Goal: Navigation & Orientation: Go to known website

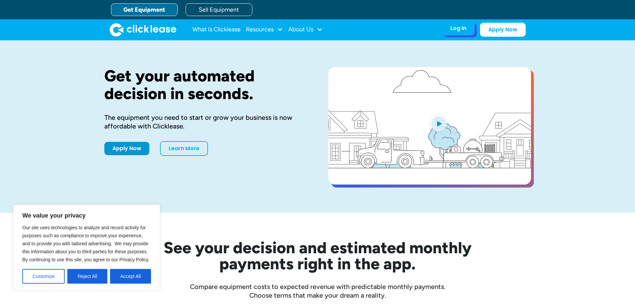
click at [449, 31] on div "Log In Account login I use Clicklease to get my equipment Partner Portal I offe…" at bounding box center [458, 28] width 33 height 14
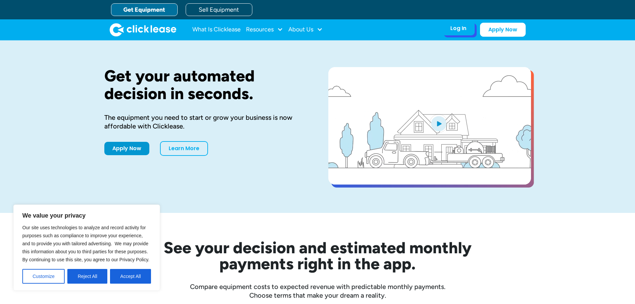
click at [461, 28] on div "Log In" at bounding box center [459, 28] width 16 height 7
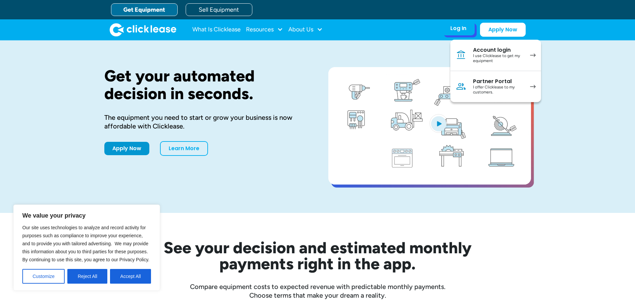
click at [510, 87] on div "I offer Clicklease to my customers." at bounding box center [498, 90] width 50 height 10
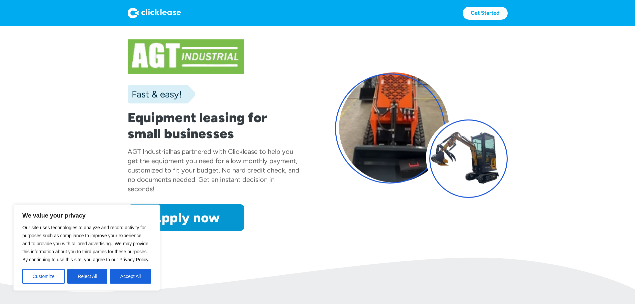
click at [270, 227] on div "Fast & easy! Equipment leasing for small businesses AGT Industrial has partnere…" at bounding box center [214, 134] width 173 height 191
click at [174, 231] on link "Apply now" at bounding box center [186, 217] width 117 height 27
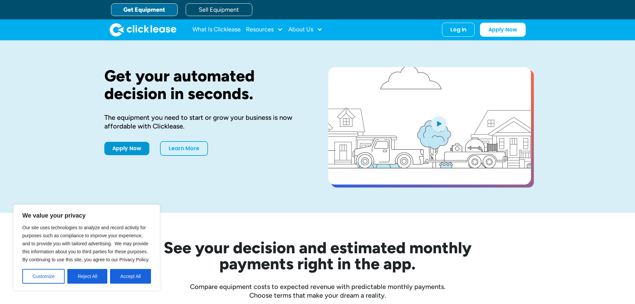
click at [285, 26] on div "What Is Clicklease Resources Blog Case Studies Videos FAQs About Us About Us Ca…" at bounding box center [257, 29] width 130 height 13
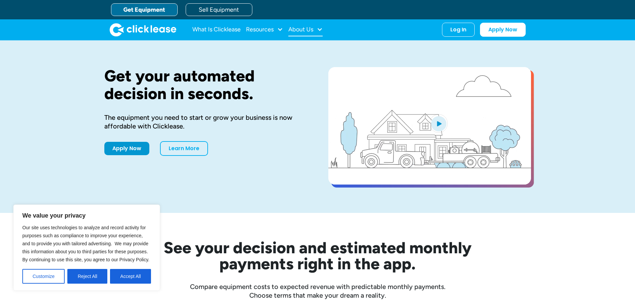
click at [305, 29] on div "About Us" at bounding box center [301, 29] width 25 height 0
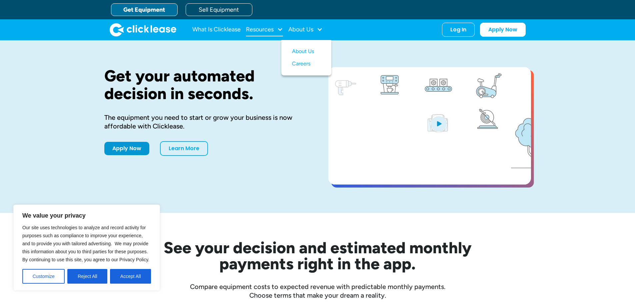
click at [257, 29] on div "Resources" at bounding box center [260, 29] width 28 height 0
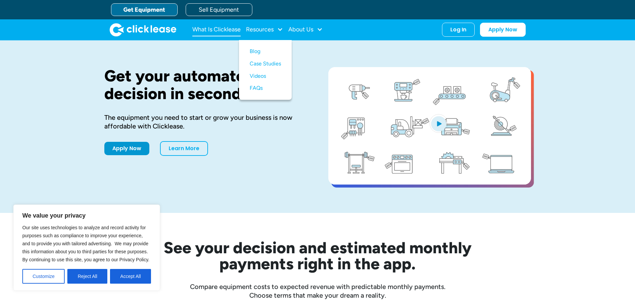
click at [206, 31] on link "What Is Clicklease" at bounding box center [216, 29] width 48 height 13
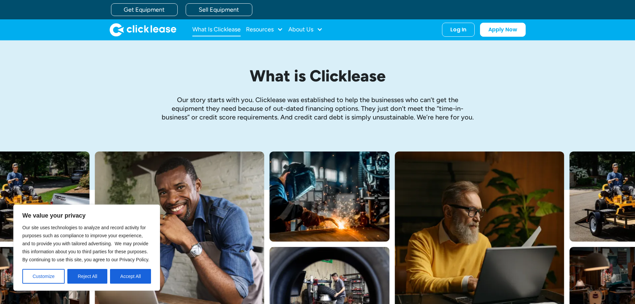
click at [206, 30] on link "What Is Clicklease" at bounding box center [216, 29] width 48 height 13
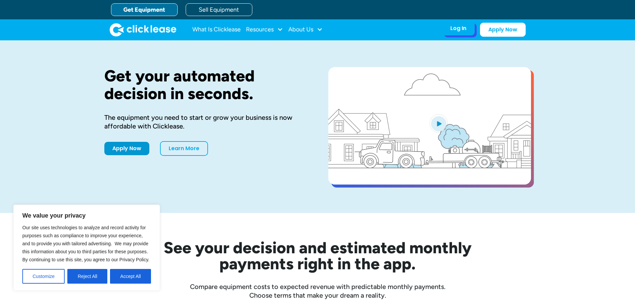
click at [462, 26] on div "Log In" at bounding box center [459, 28] width 16 height 7
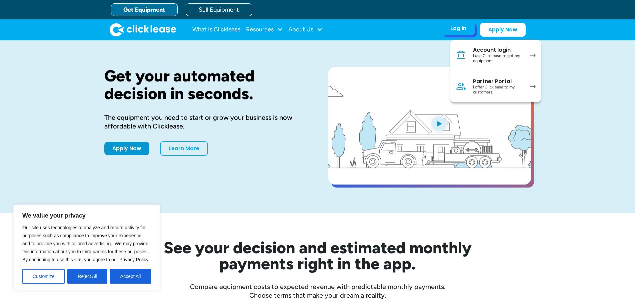
click at [494, 85] on div "I offer Clicklease to my customers." at bounding box center [498, 90] width 50 height 10
